Goal: Task Accomplishment & Management: Complete application form

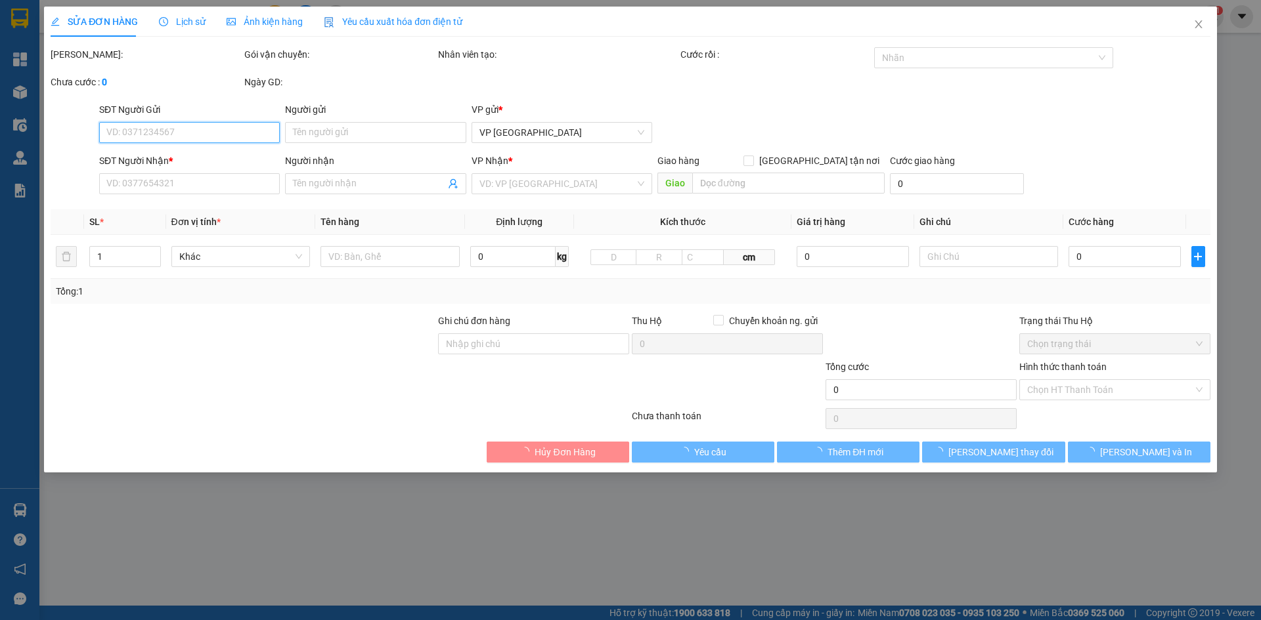
type input "0935488277"
type input "[PERSON_NAME]"
type input "Thành phố [GEOGRAPHIC_DATA], Tỉnh [GEOGRAPHIC_DATA]"
type input "100.000"
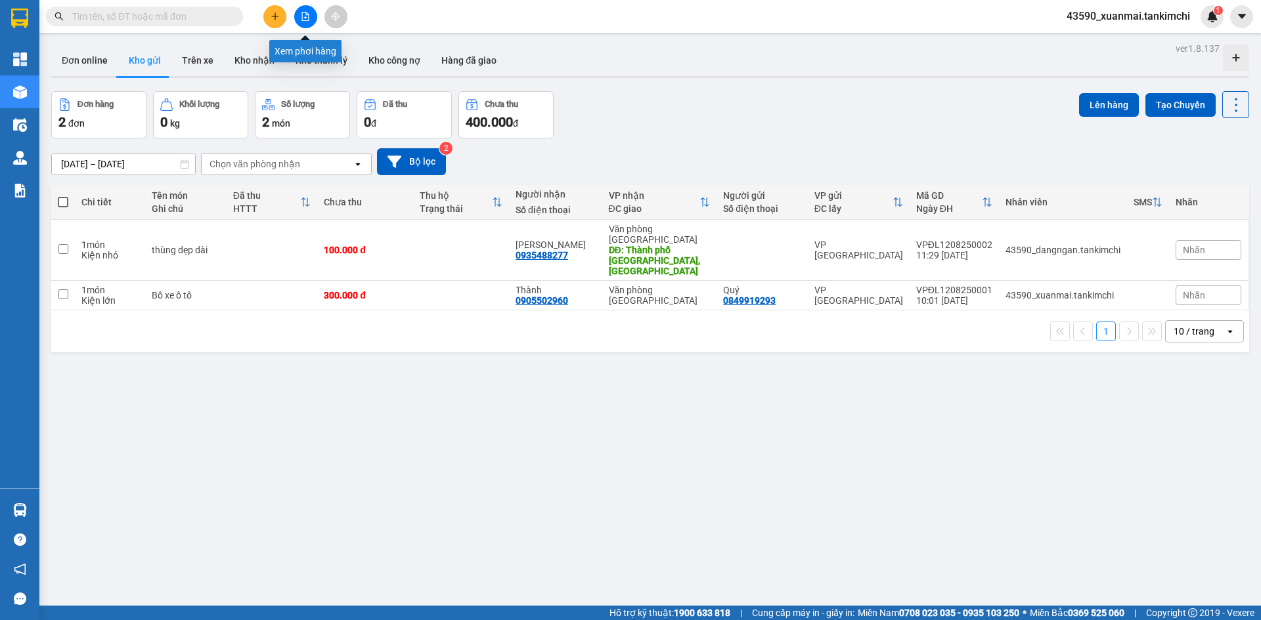
click at [311, 18] on button at bounding box center [305, 16] width 23 height 23
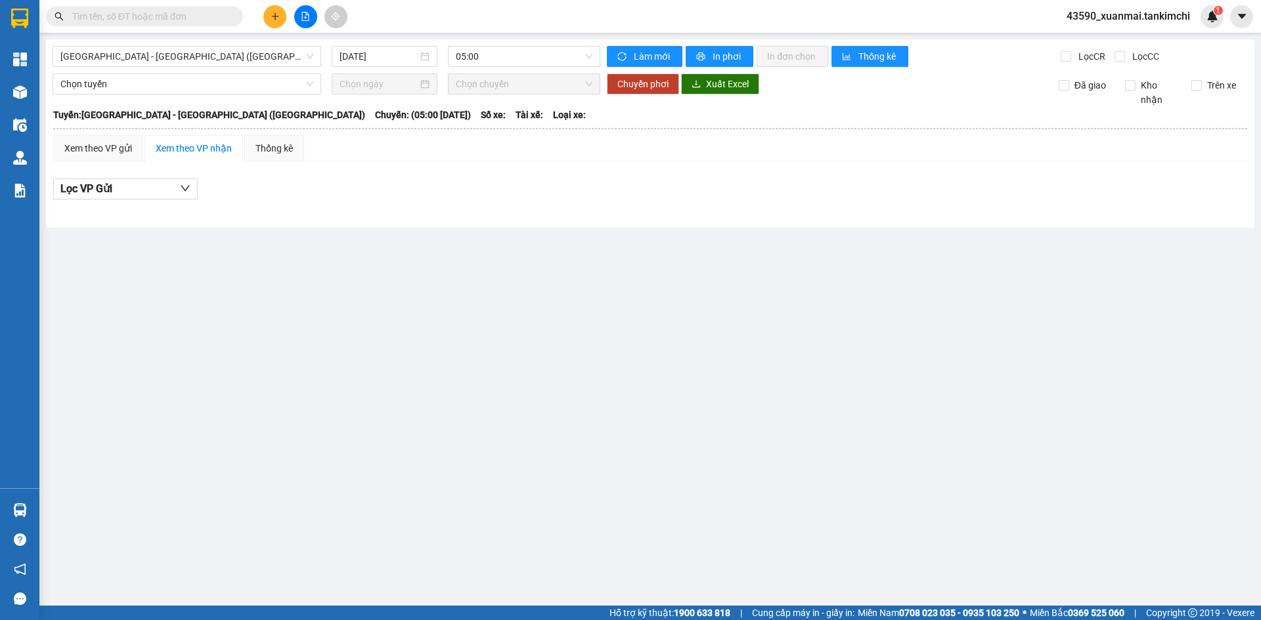
click at [267, 14] on button at bounding box center [274, 16] width 23 height 23
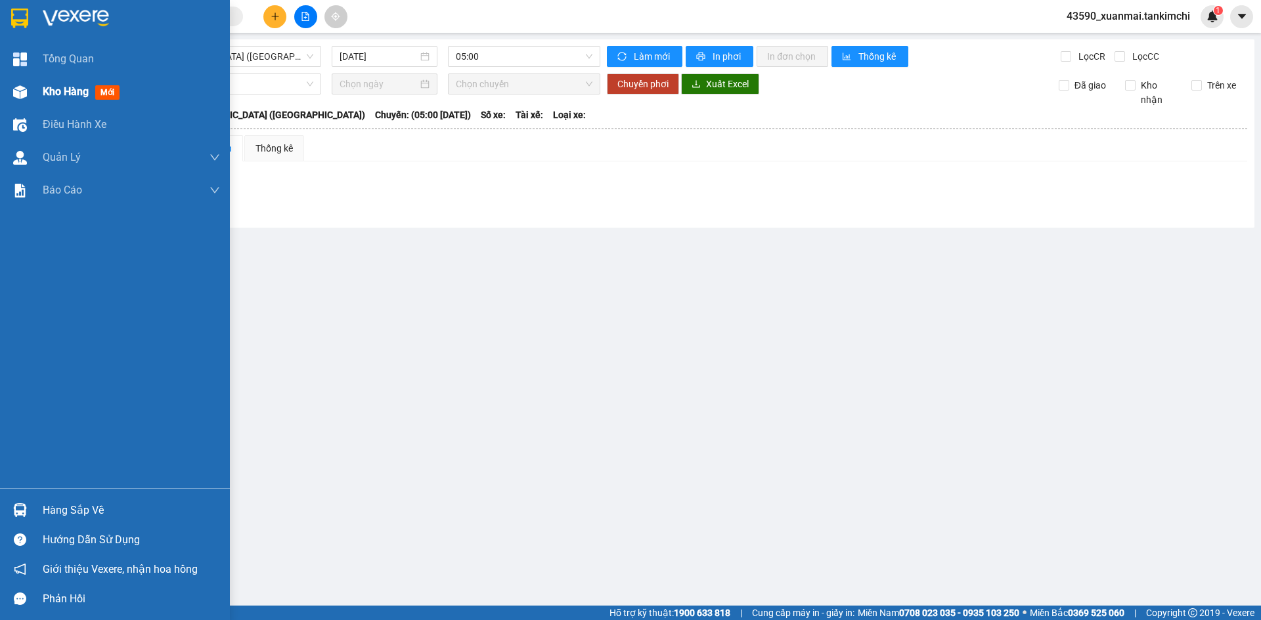
click at [52, 91] on span "Kho hàng" at bounding box center [66, 91] width 46 height 12
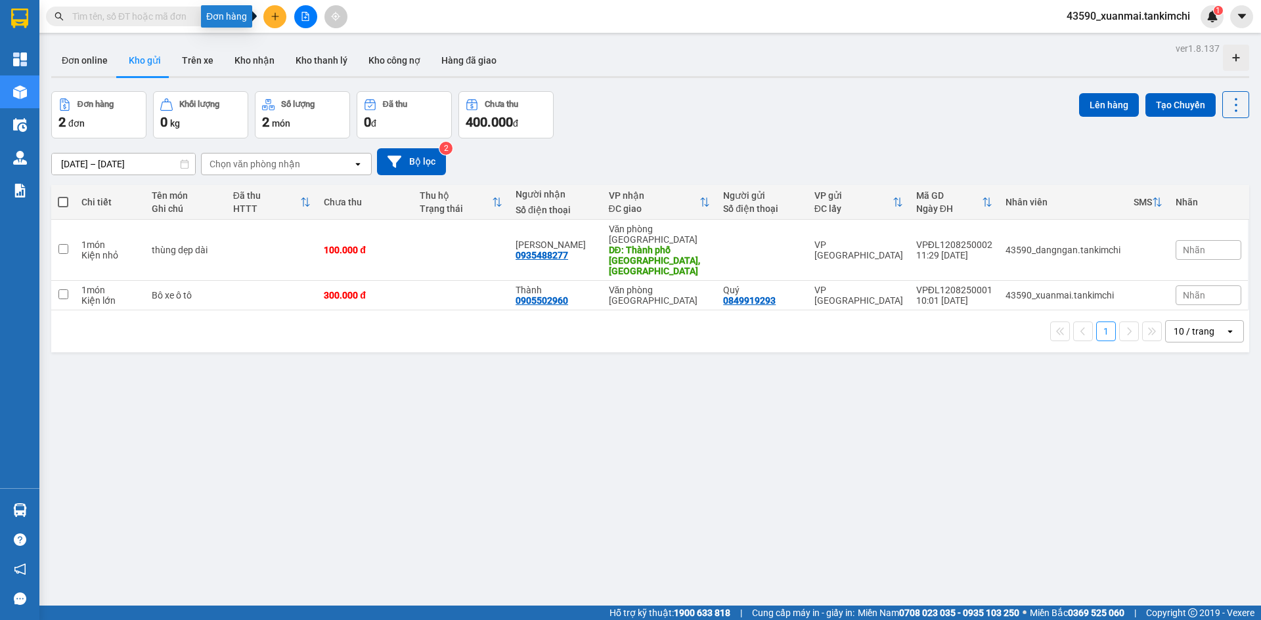
click at [275, 24] on button at bounding box center [274, 16] width 23 height 23
click at [315, 51] on div "Tạo đơn hàng" at bounding box center [326, 49] width 57 height 14
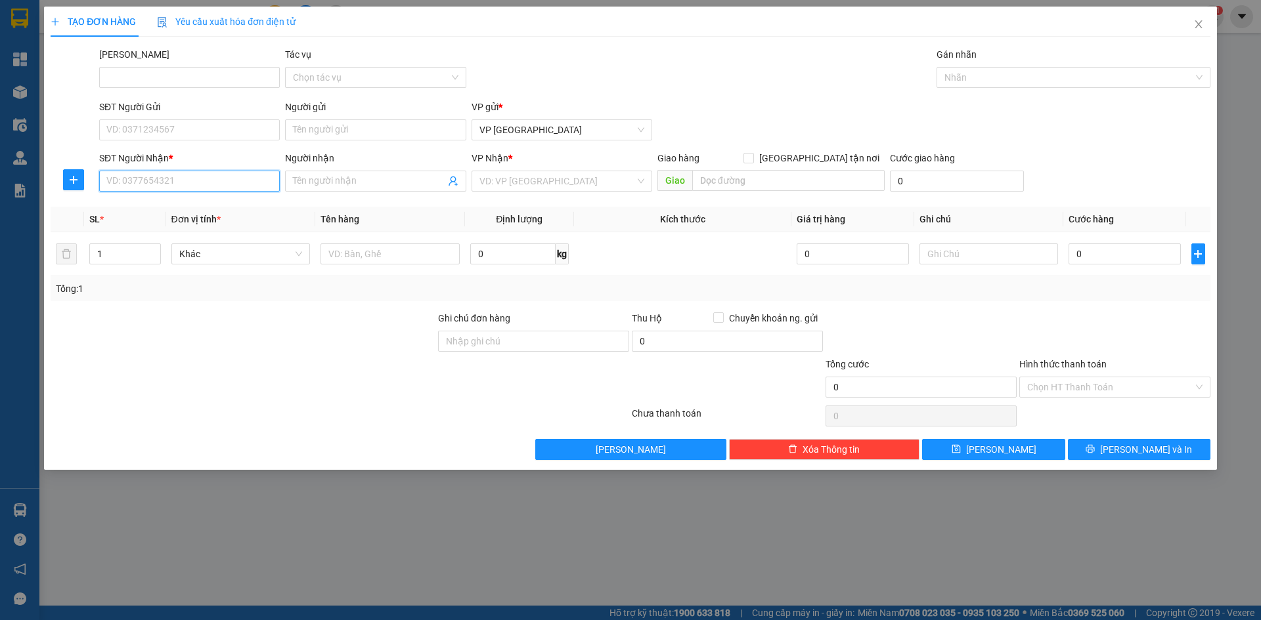
click at [221, 181] on input "SĐT Người Nhận *" at bounding box center [189, 181] width 181 height 21
click at [160, 183] on input "0905073" at bounding box center [189, 181] width 181 height 21
click at [177, 198] on div "0935073022 - Chú Hoành" at bounding box center [189, 207] width 181 height 21
type input "0935073022"
type input "Chú Hoành"
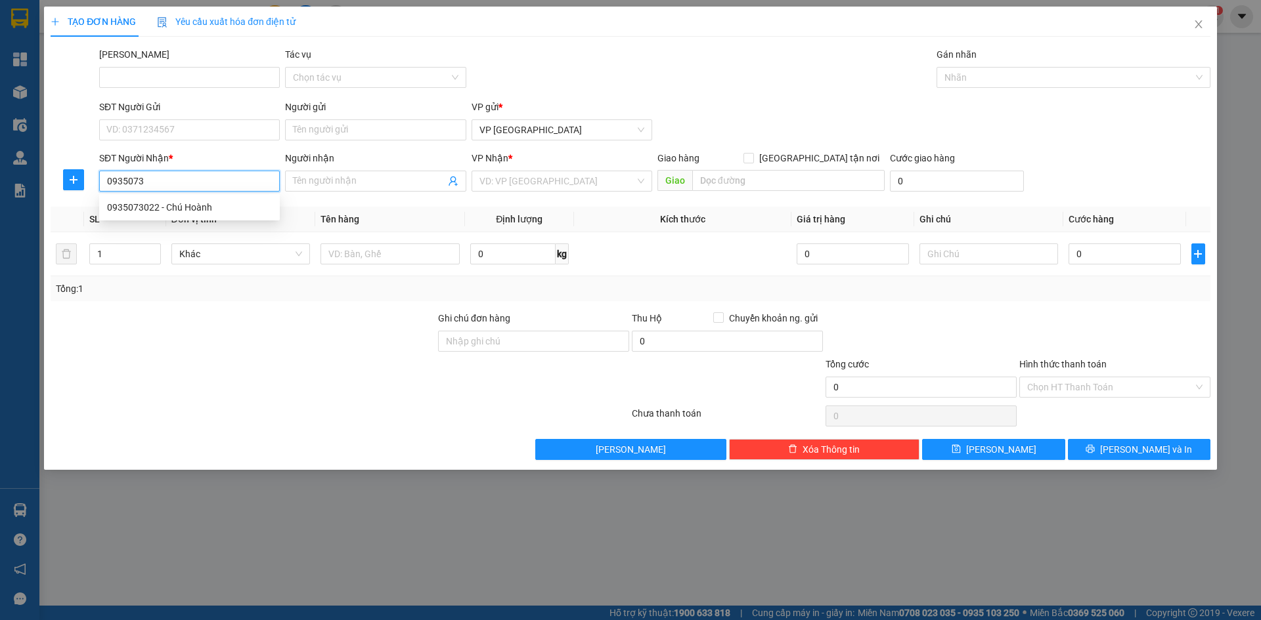
type input "Hội An"
click at [227, 256] on span "Hàng thông thường" at bounding box center [240, 254] width 123 height 20
type input "0935073022"
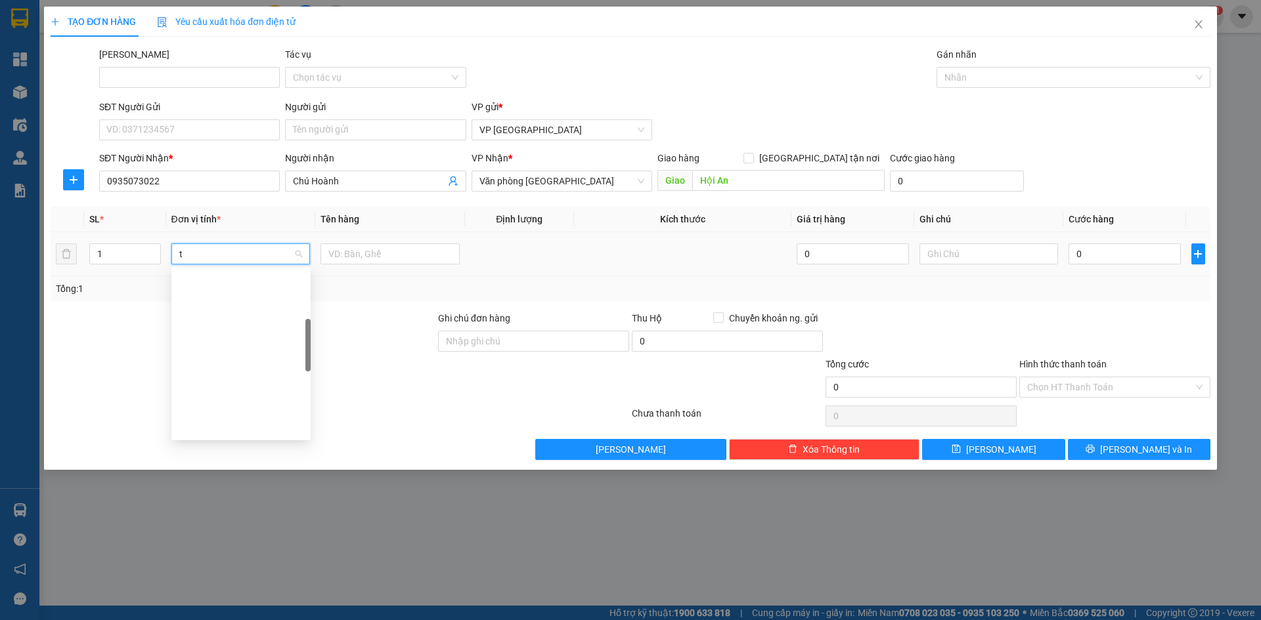
scroll to position [205, 0]
type input "th"
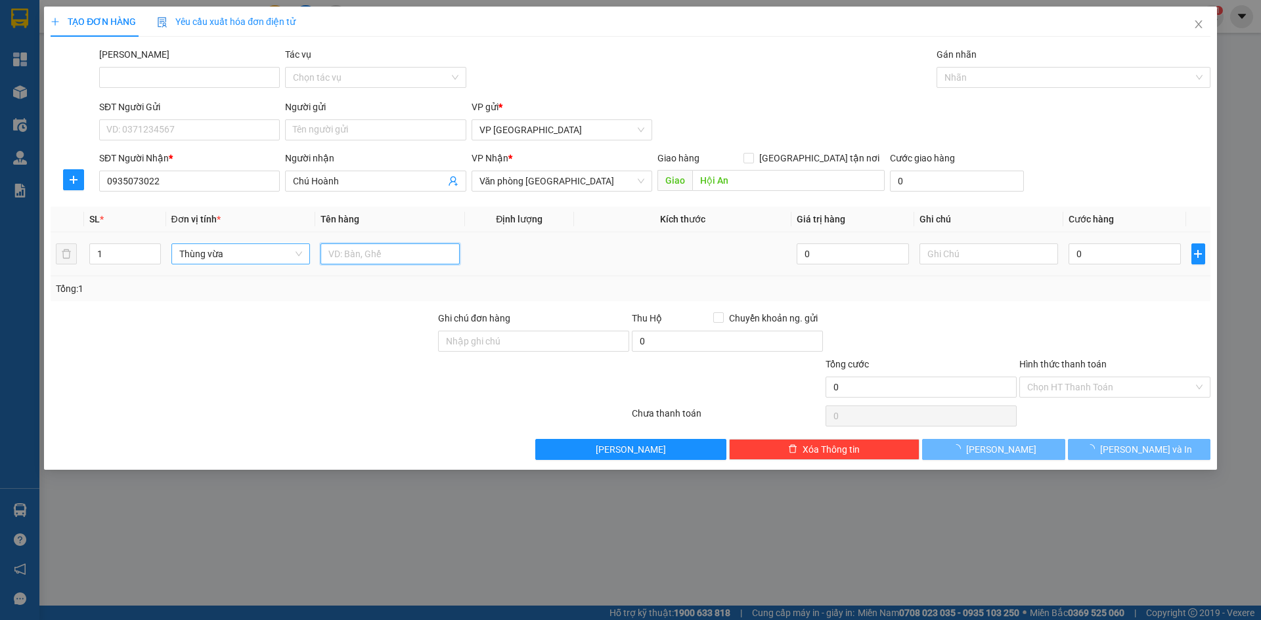
click at [339, 254] on input "text" at bounding box center [389, 254] width 139 height 21
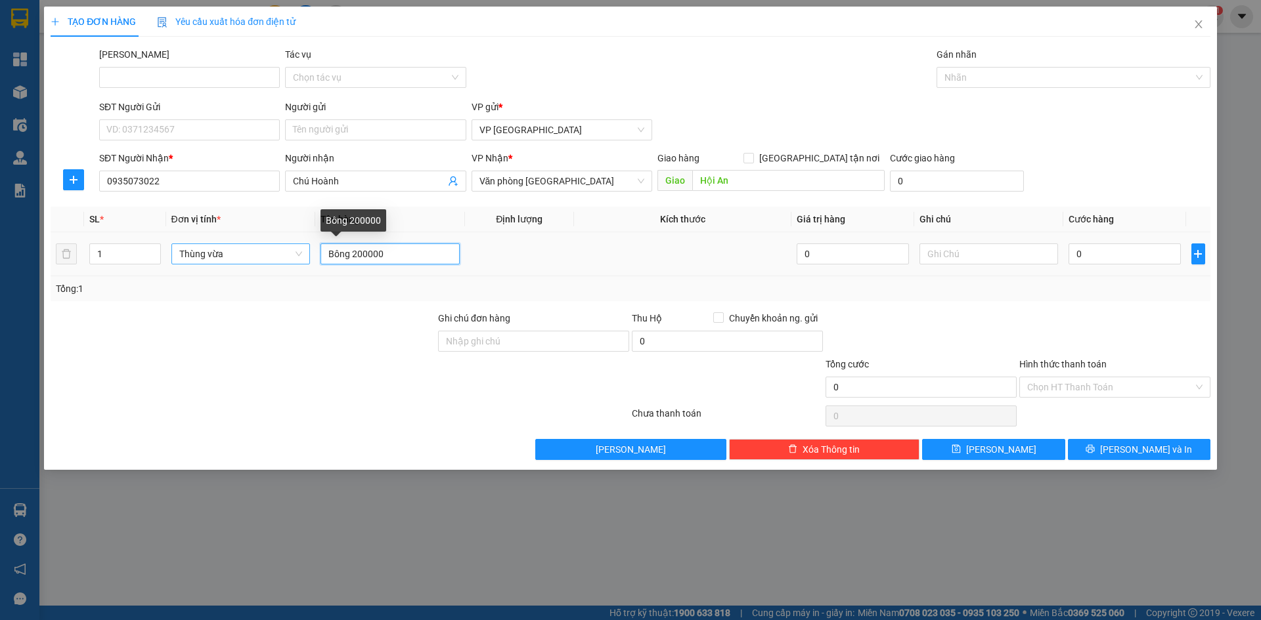
drag, startPoint x: 352, startPoint y: 256, endPoint x: 383, endPoint y: 256, distance: 30.9
click at [383, 256] on input "Bông 200000" at bounding box center [389, 254] width 139 height 21
type input "Bông"
click at [1114, 257] on input "0" at bounding box center [1124, 254] width 112 height 21
paste input "200.00"
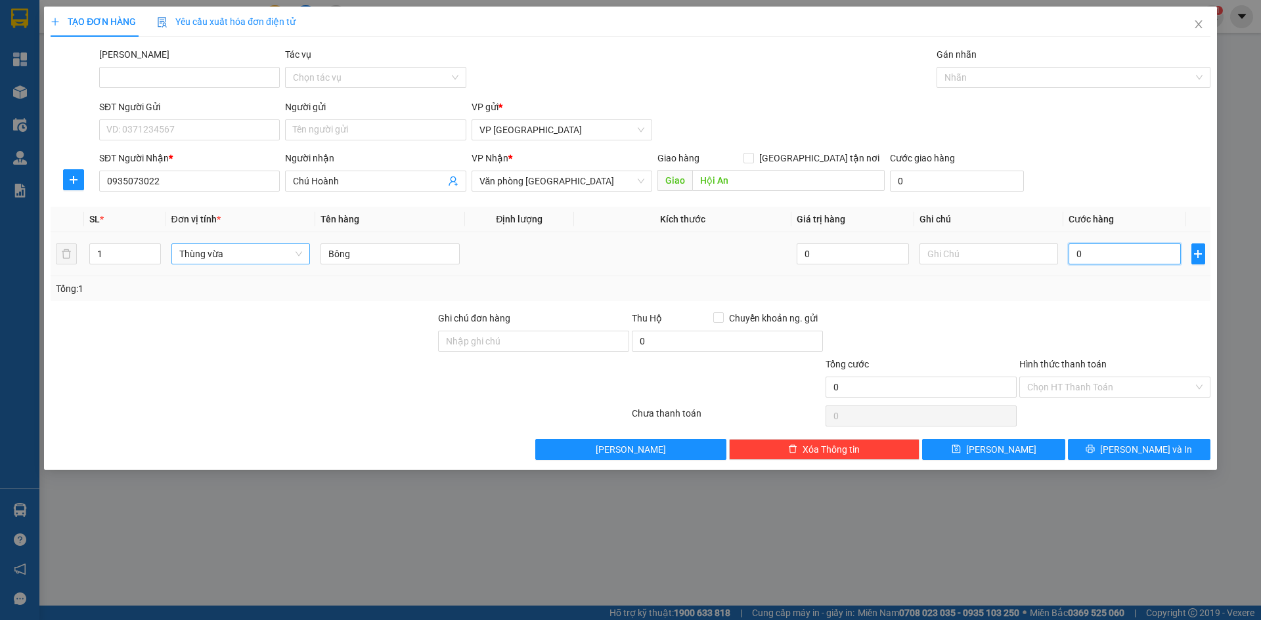
type input "200.000"
click at [1104, 385] on input "Hình thức thanh toán" at bounding box center [1110, 388] width 166 height 20
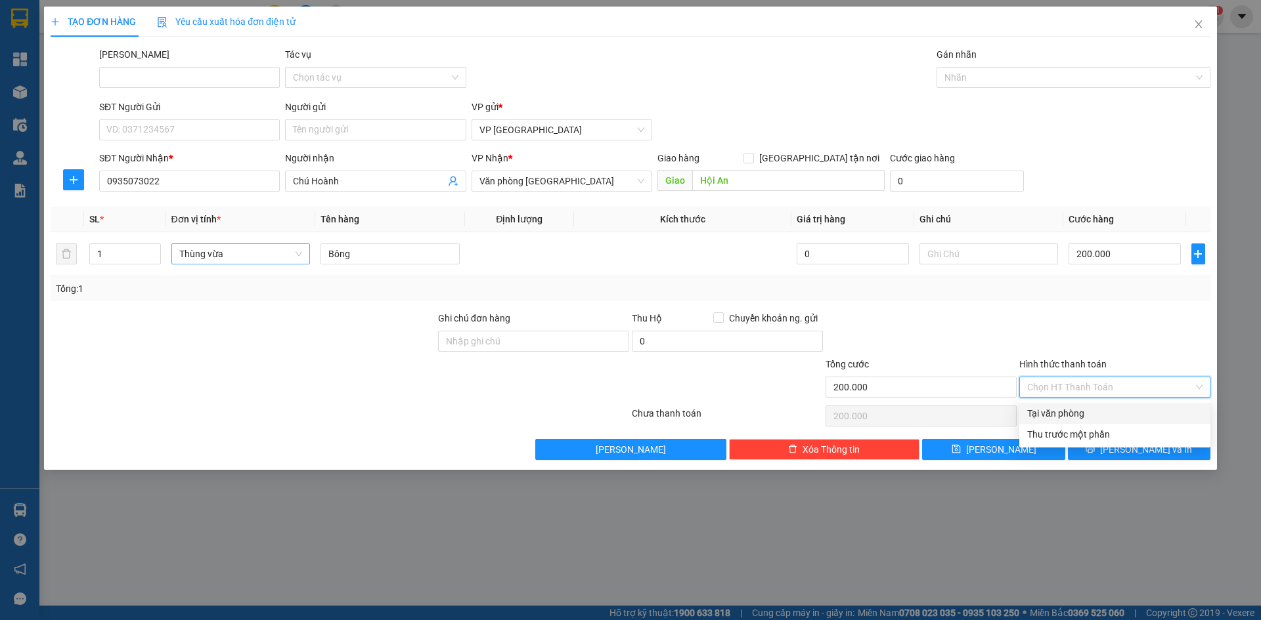
click at [1087, 413] on div "Tại văn phòng" at bounding box center [1114, 413] width 175 height 14
type input "0"
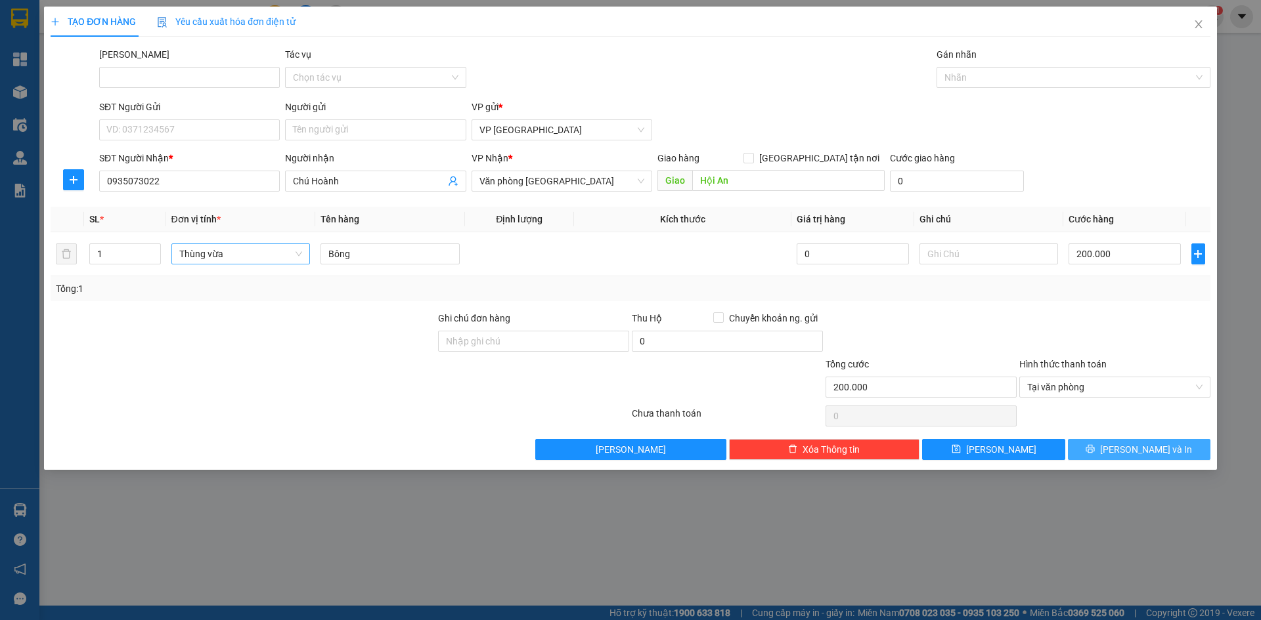
click at [1123, 448] on button "[PERSON_NAME] và In" at bounding box center [1139, 449] width 142 height 21
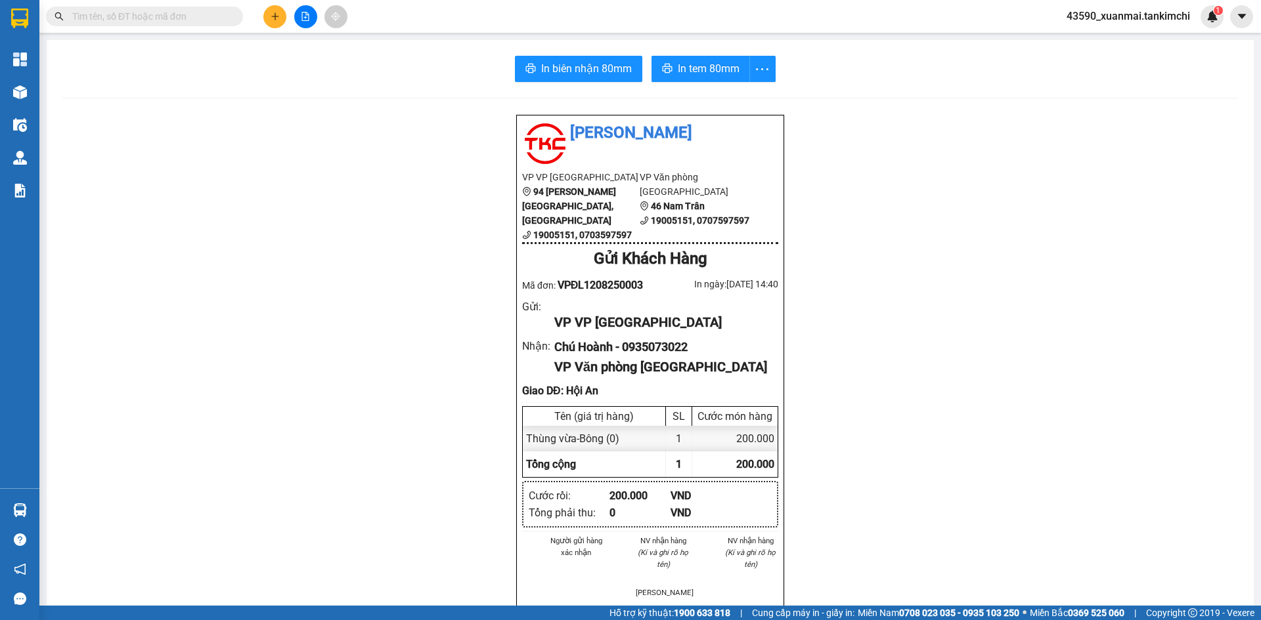
scroll to position [66, 0]
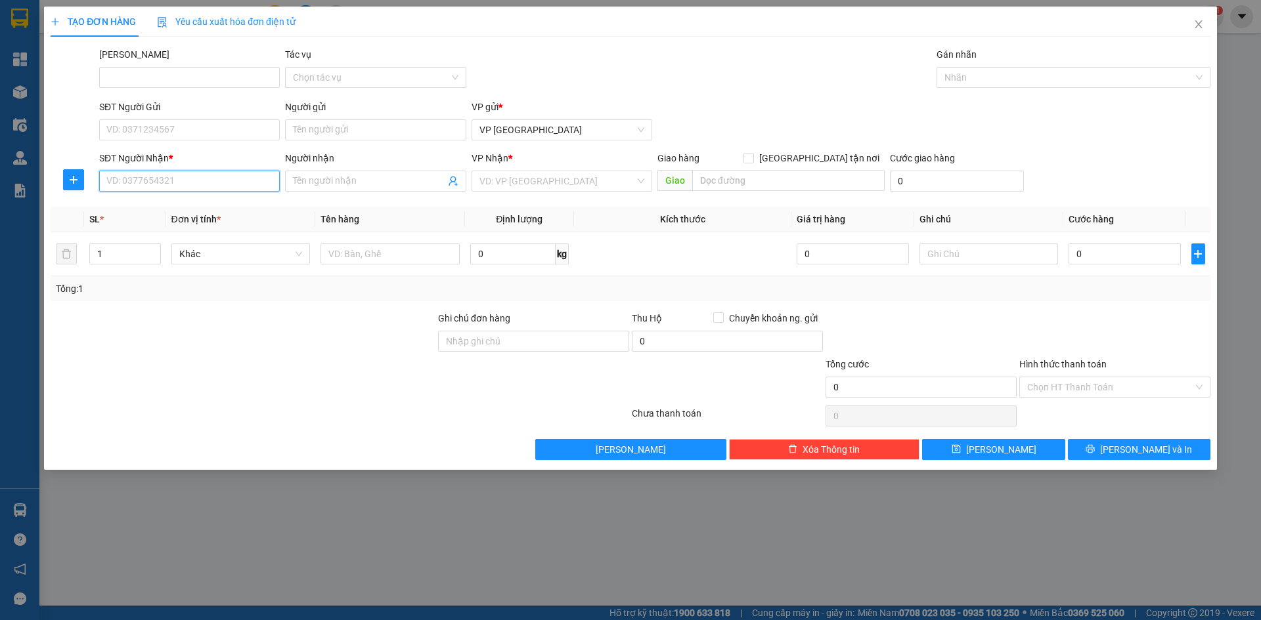
click at [129, 186] on input "SĐT Người Nhận *" at bounding box center [189, 181] width 181 height 21
click at [194, 208] on div "0901997749 - [PERSON_NAME]" at bounding box center [189, 207] width 165 height 14
type input "0901997749"
type input "Sang"
type input "Hội An"
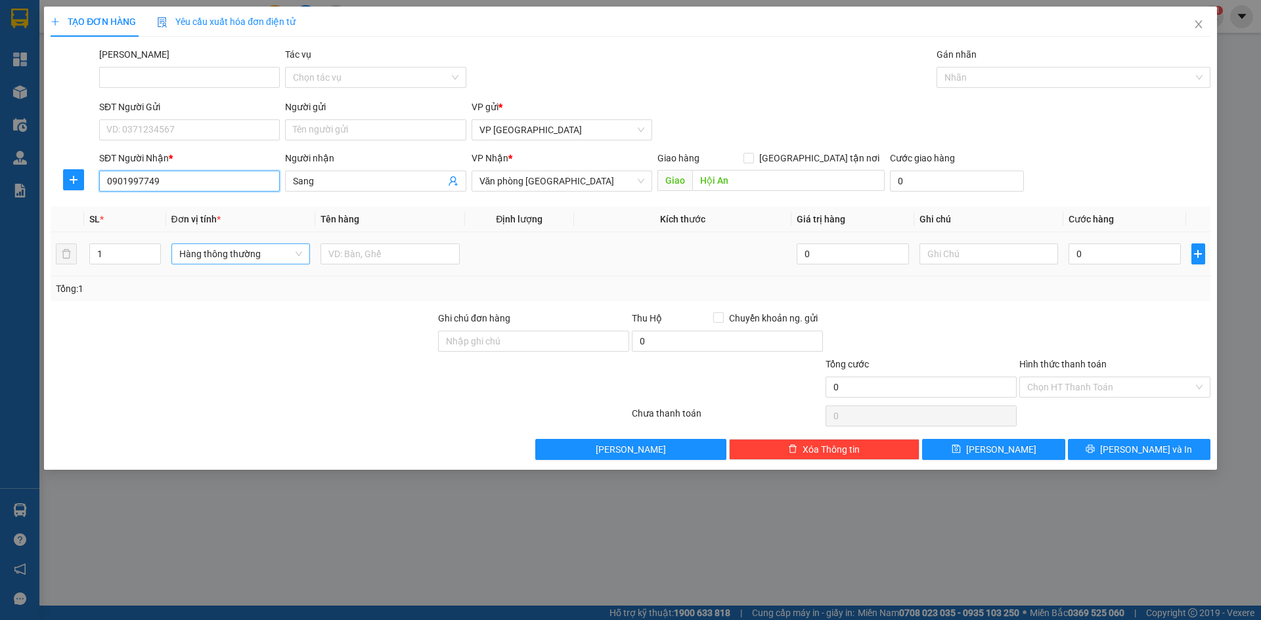
click at [215, 253] on span "Hàng thông thường" at bounding box center [240, 254] width 123 height 20
type input "0901997749"
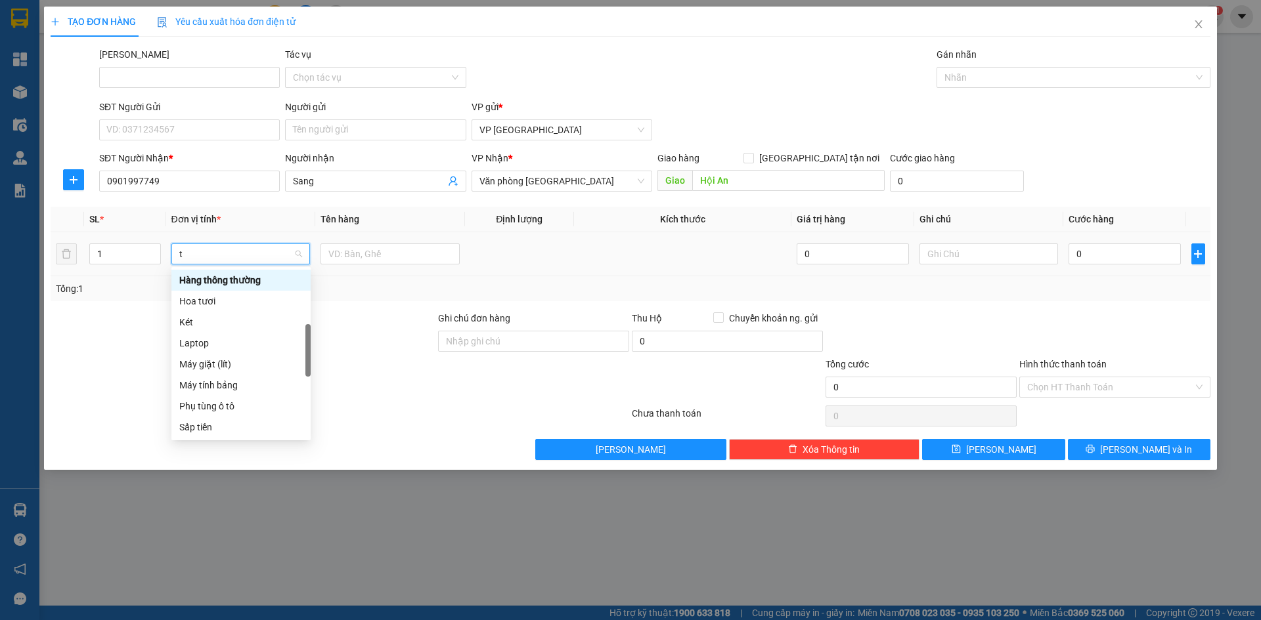
type input "th"
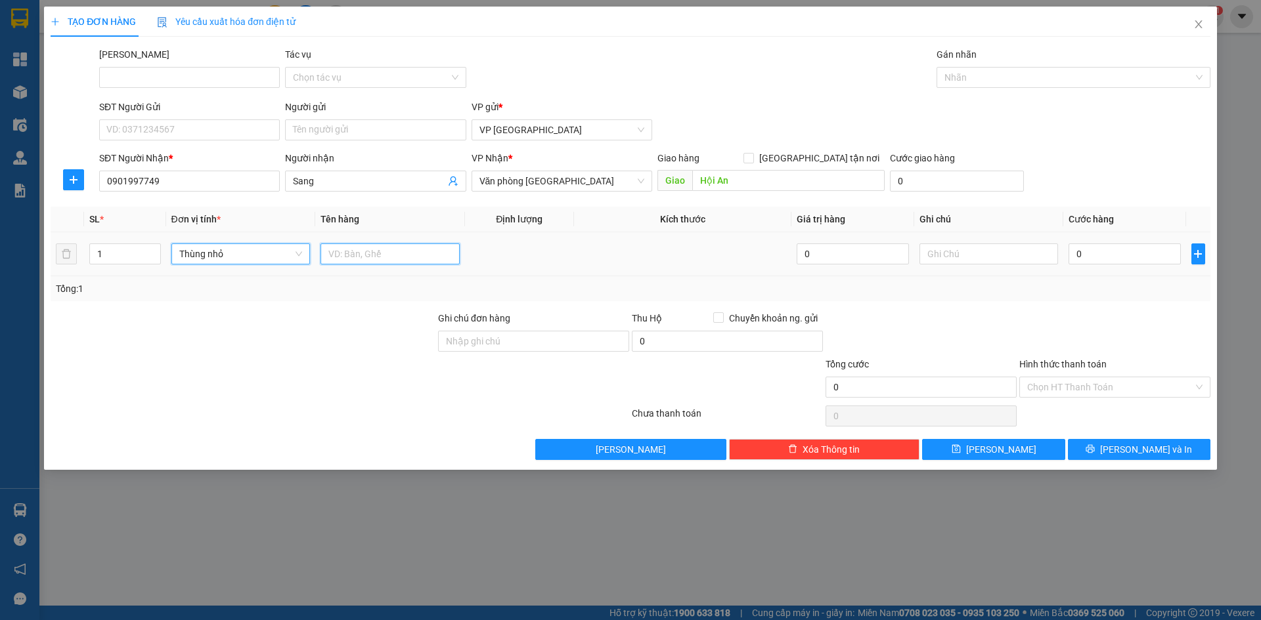
click at [342, 253] on input "text" at bounding box center [389, 254] width 139 height 21
drag, startPoint x: 353, startPoint y: 255, endPoint x: 383, endPoint y: 256, distance: 29.6
click at [383, 256] on input "Bông 150000" at bounding box center [389, 254] width 139 height 21
type input "Bông"
click at [1109, 250] on input "0" at bounding box center [1124, 254] width 112 height 21
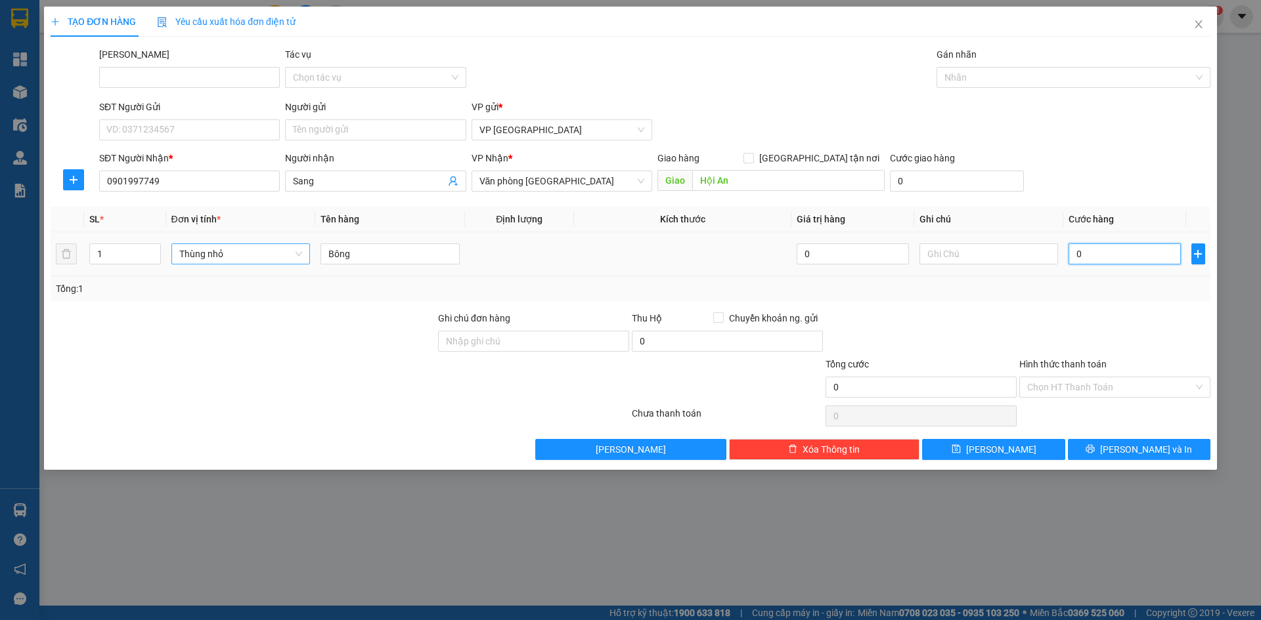
paste input "150.00"
type input "150.000"
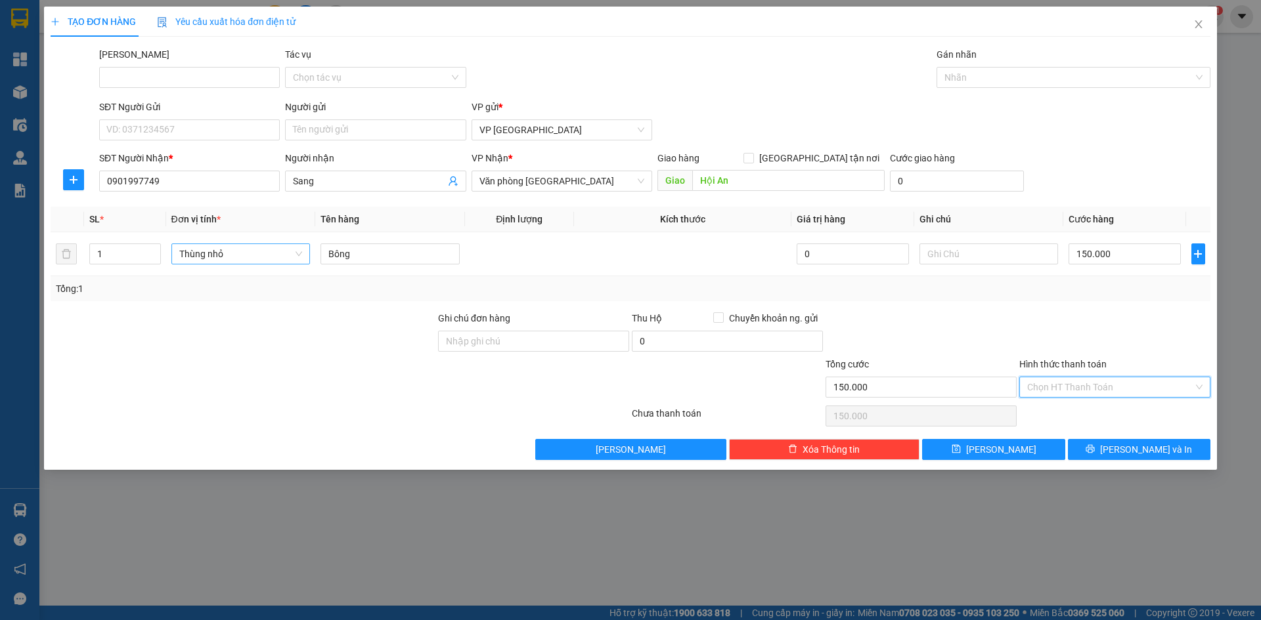
click at [1076, 386] on input "Hình thức thanh toán" at bounding box center [1110, 388] width 166 height 20
click at [1070, 410] on div "Tại văn phòng" at bounding box center [1114, 413] width 175 height 14
type input "0"
click at [1019, 456] on button "[PERSON_NAME]" at bounding box center [993, 449] width 142 height 21
type input "0"
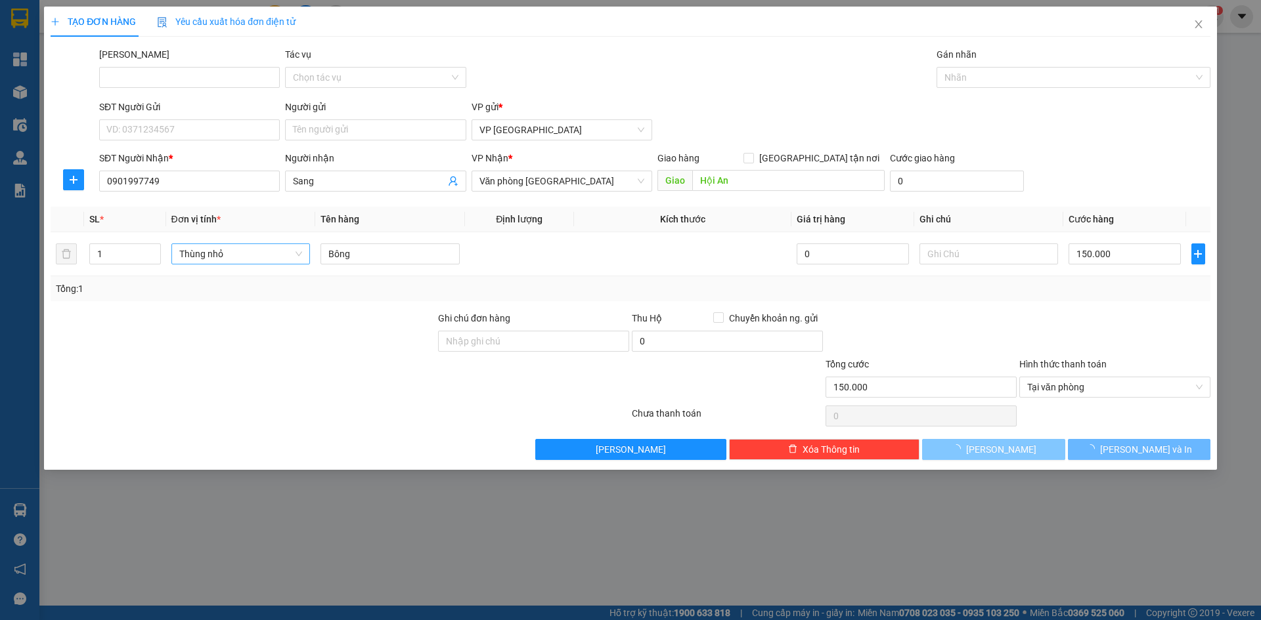
type input "0"
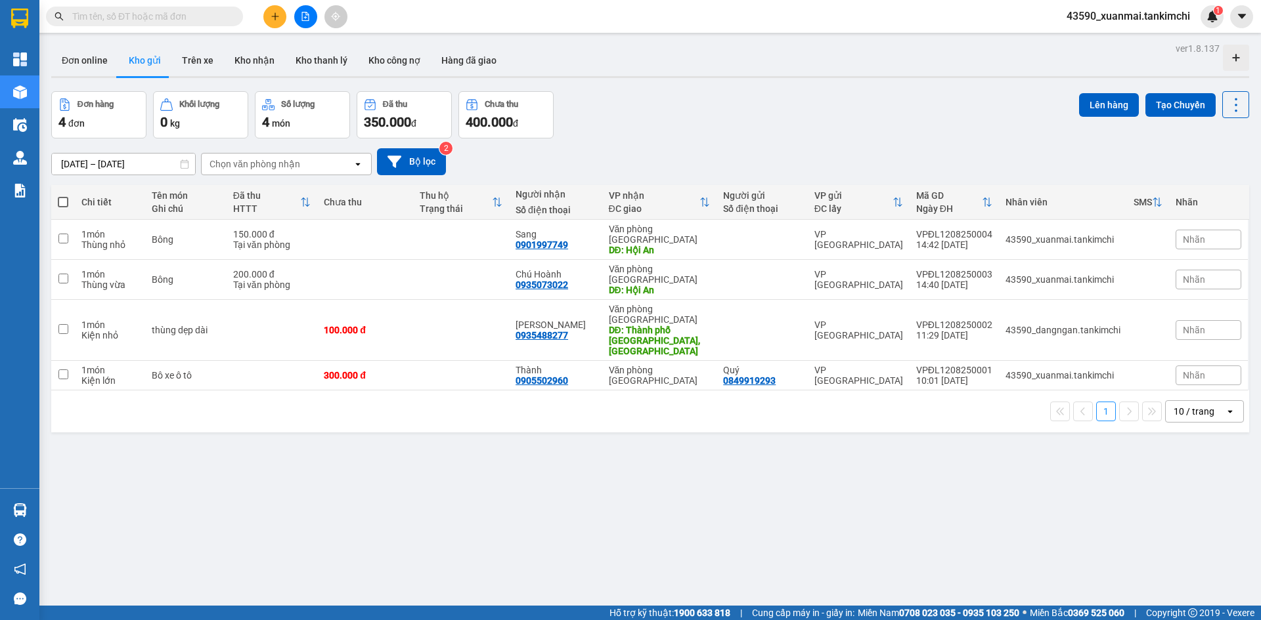
click at [506, 425] on div "ver 1.8.137 Đơn online Kho gửi Trên xe Kho nhận Kho thanh lý Kho công nợ Hàng đ…" at bounding box center [650, 349] width 1208 height 620
